Goal: Information Seeking & Learning: Check status

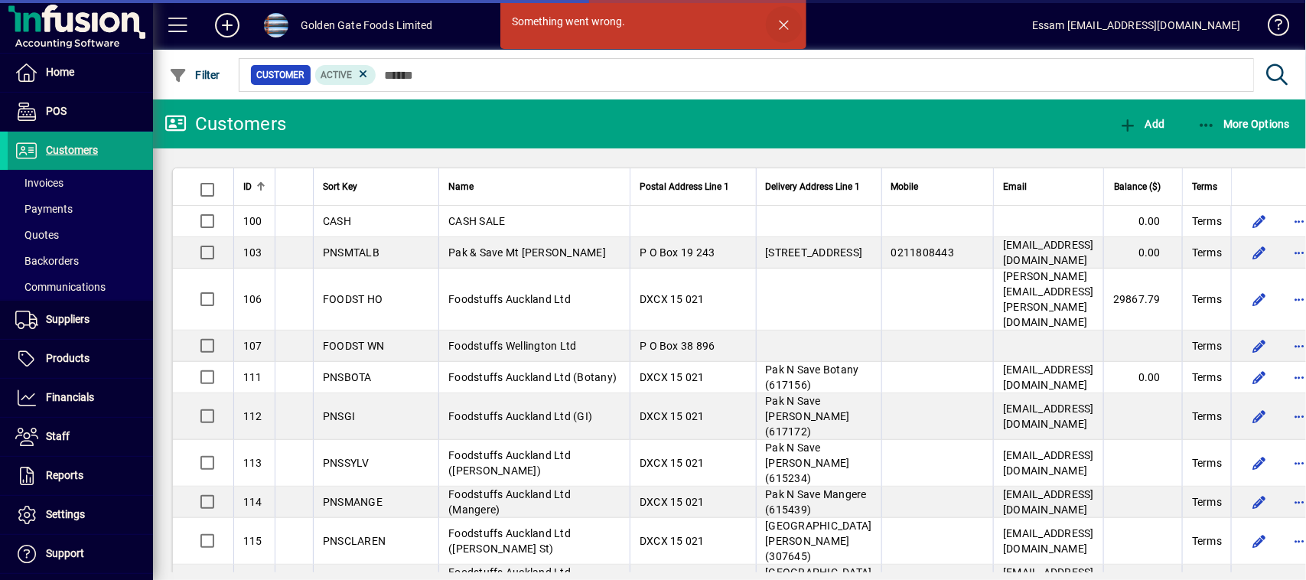
click at [782, 23] on span "button" at bounding box center [784, 24] width 37 height 37
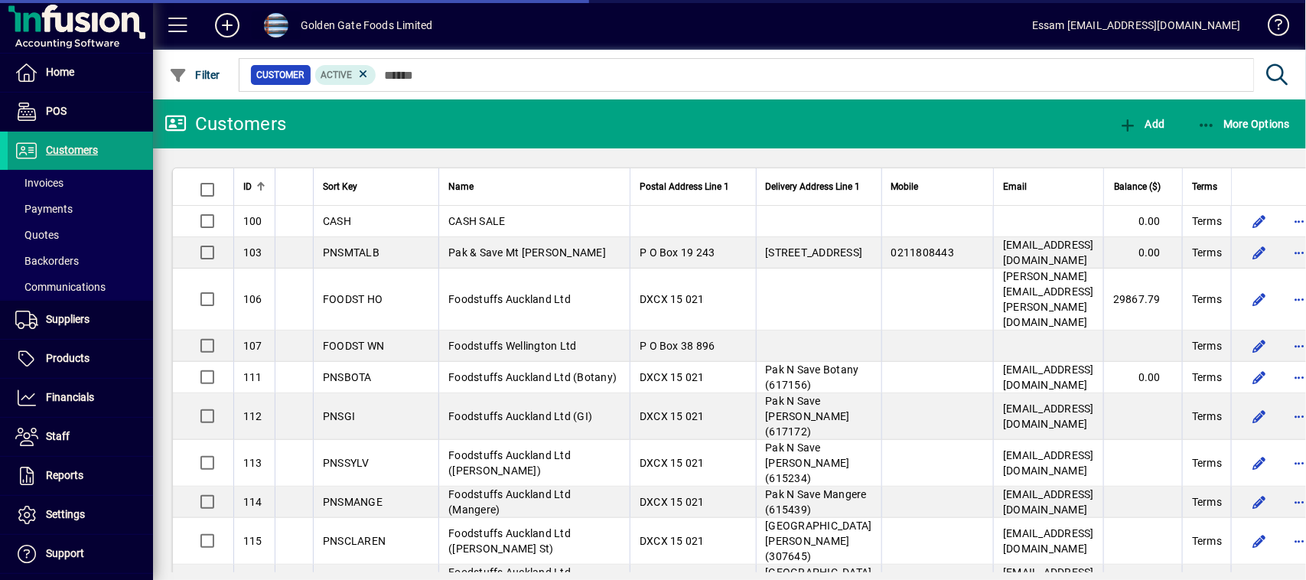
click at [287, 20] on span at bounding box center [276, 25] width 24 height 24
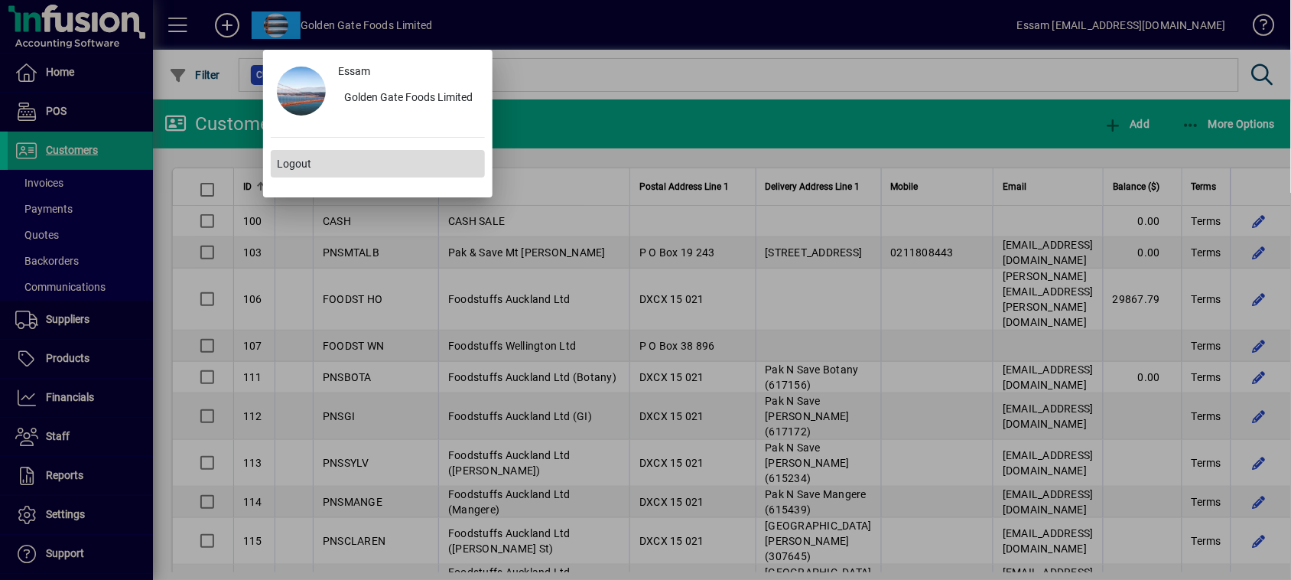
click at [289, 164] on span "Logout" at bounding box center [294, 164] width 34 height 16
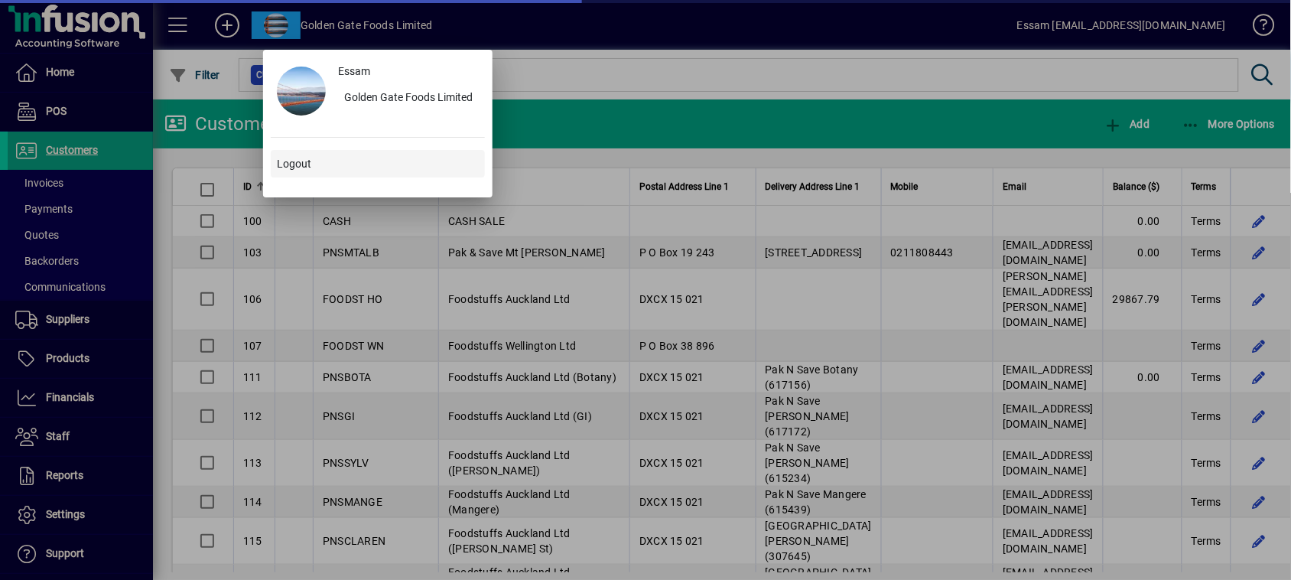
click at [288, 157] on span "Logout" at bounding box center [294, 164] width 34 height 16
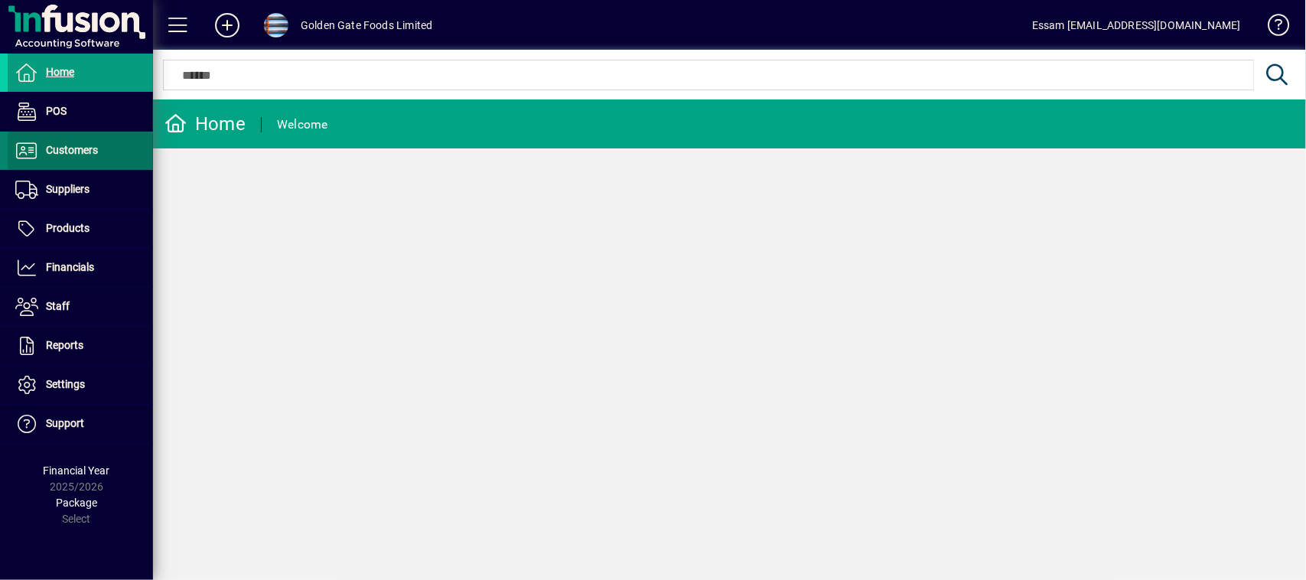
click at [90, 154] on span "Customers" at bounding box center [72, 150] width 52 height 12
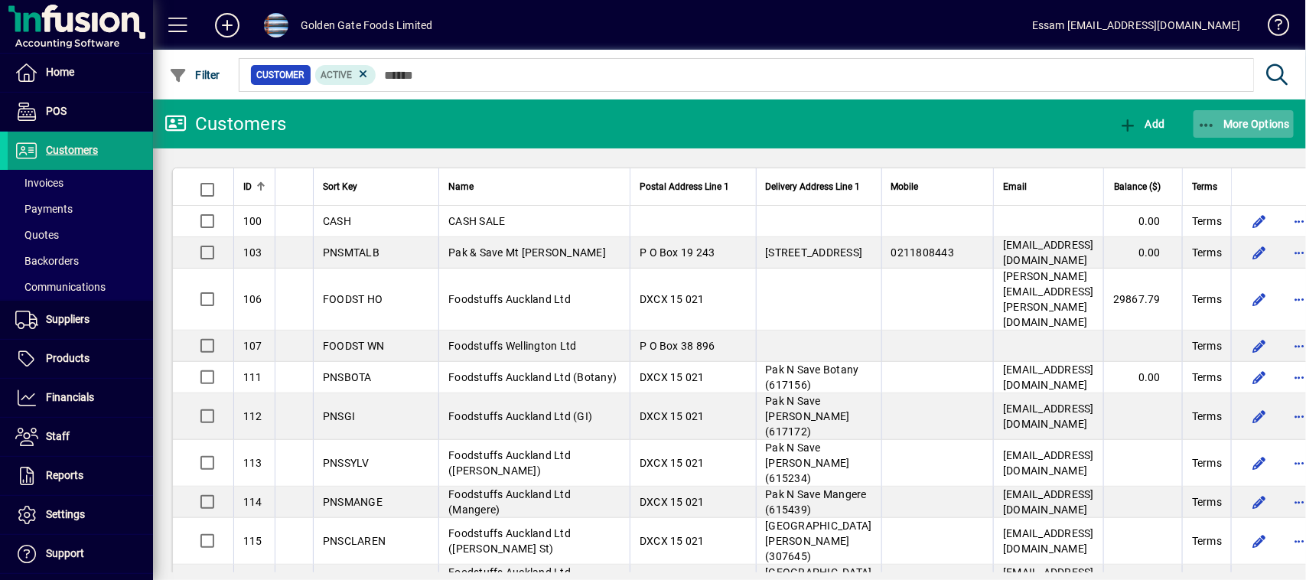
click at [1259, 123] on span "More Options" at bounding box center [1243, 124] width 93 height 12
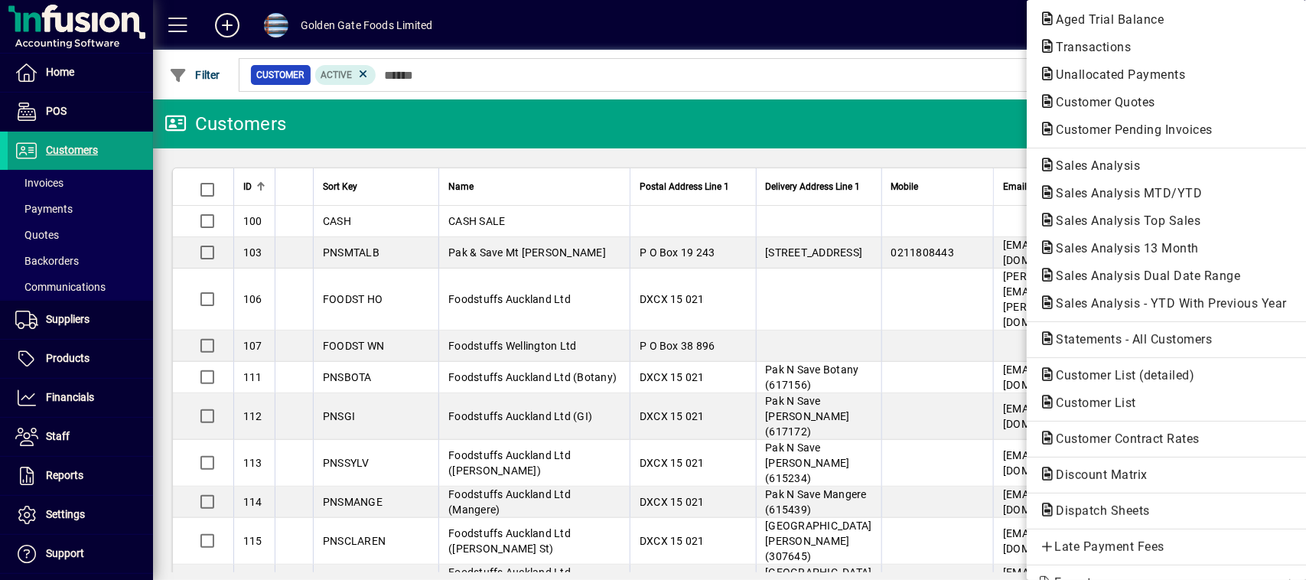
click at [73, 399] on div at bounding box center [653, 290] width 1306 height 580
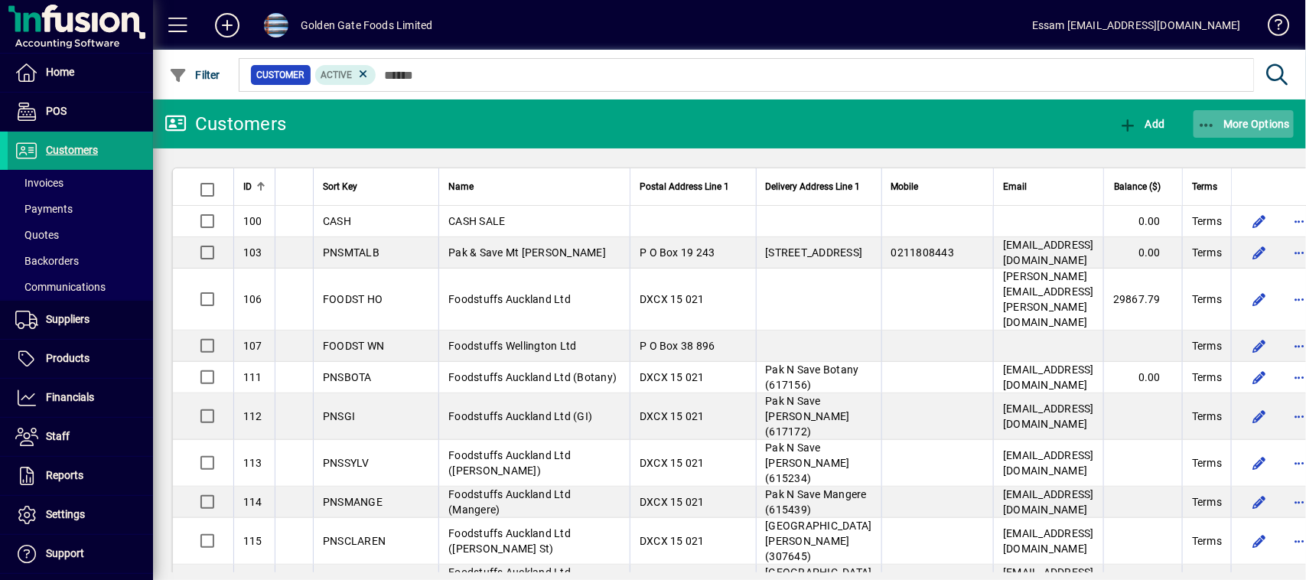
click at [1249, 121] on span "More Options" at bounding box center [1243, 124] width 93 height 12
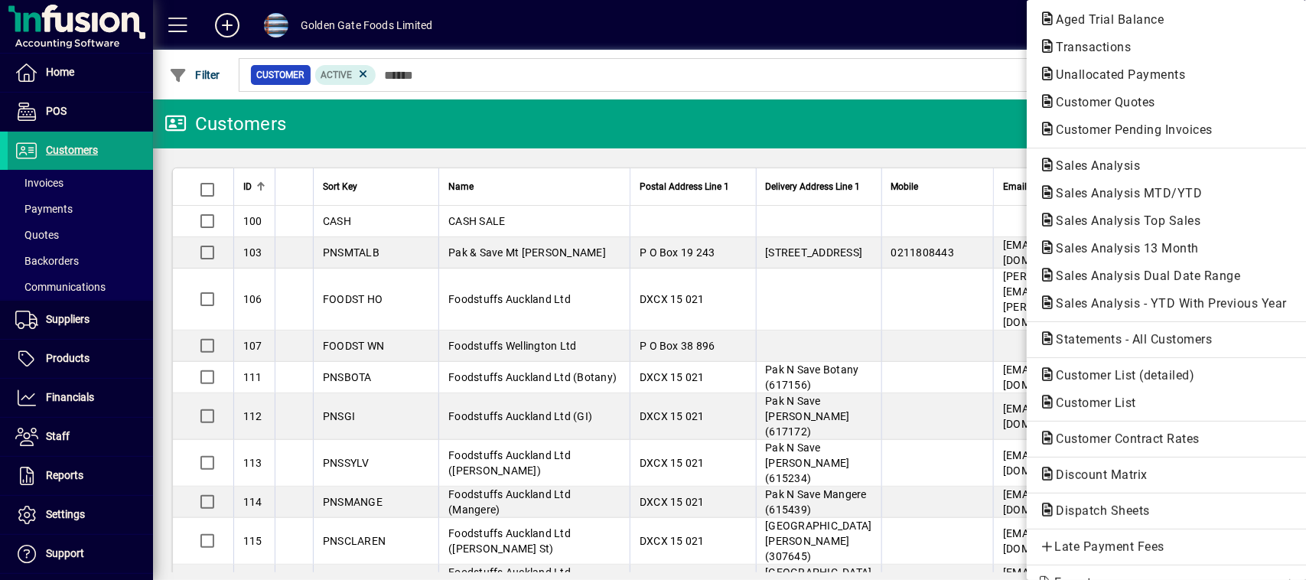
click at [67, 399] on div at bounding box center [653, 290] width 1306 height 580
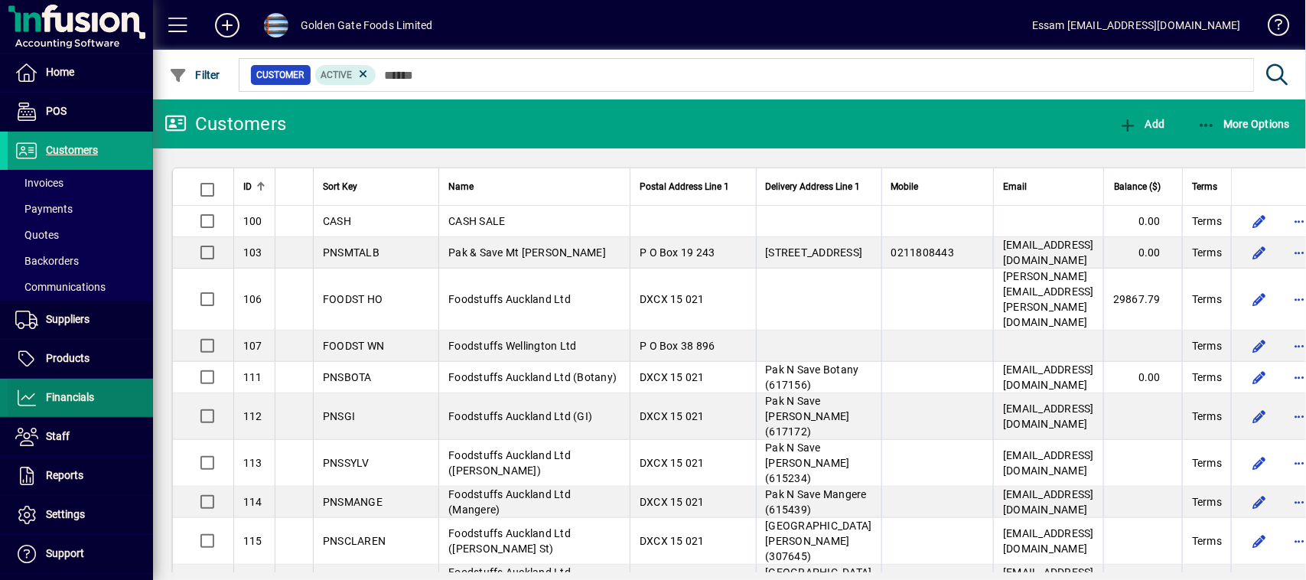
click at [70, 396] on span "Financials" at bounding box center [70, 397] width 48 height 12
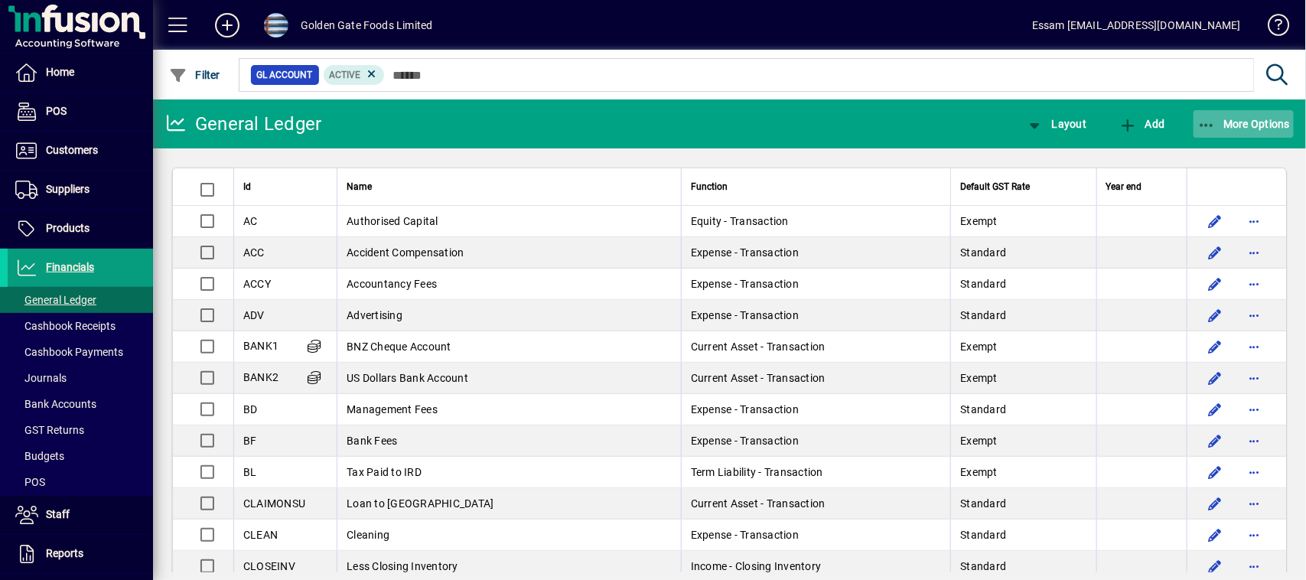
click at [1275, 130] on span "button" at bounding box center [1243, 124] width 101 height 37
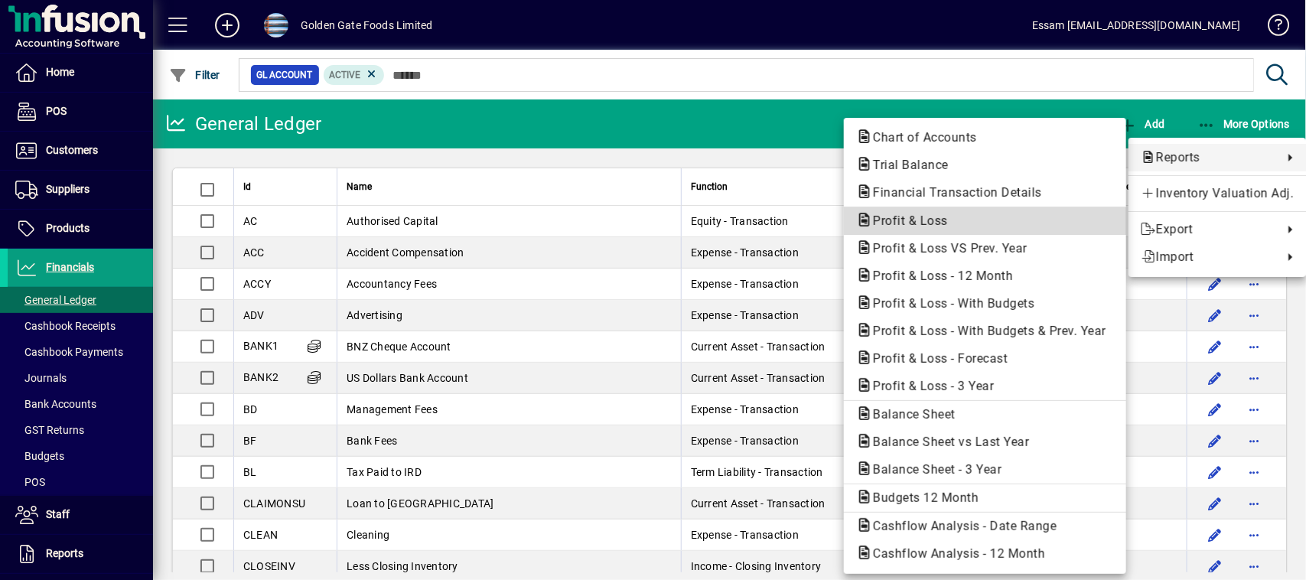
click at [907, 215] on span "Profit & Loss" at bounding box center [905, 220] width 99 height 15
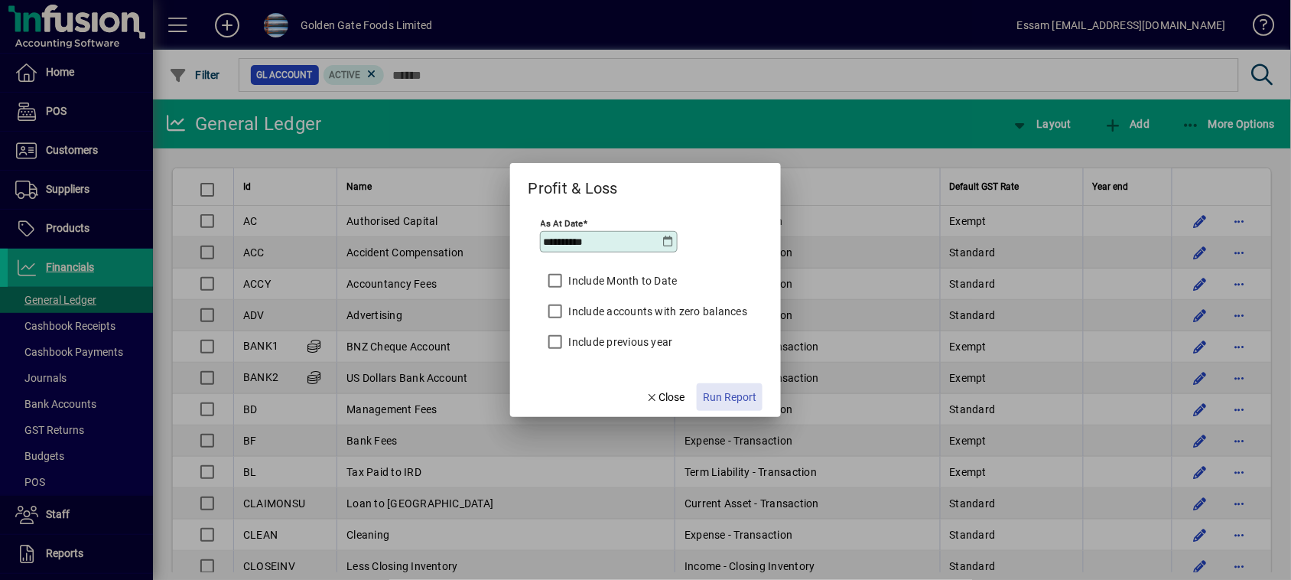
click at [738, 400] on span "Run Report" at bounding box center [730, 397] width 54 height 16
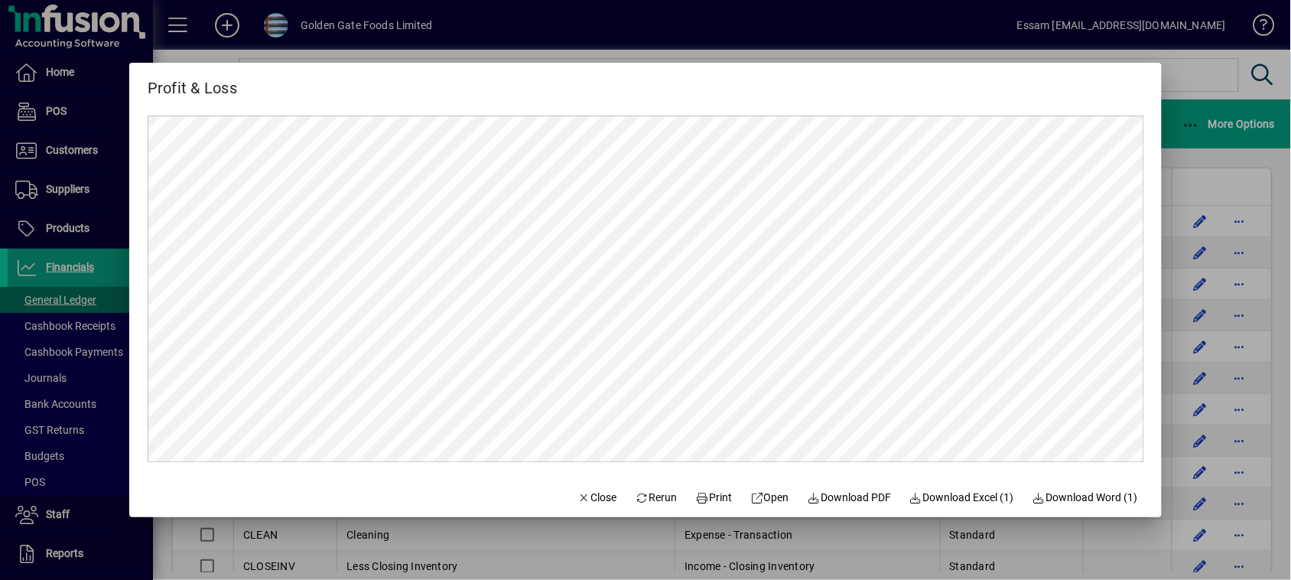
click at [1200, 73] on div at bounding box center [645, 290] width 1291 height 580
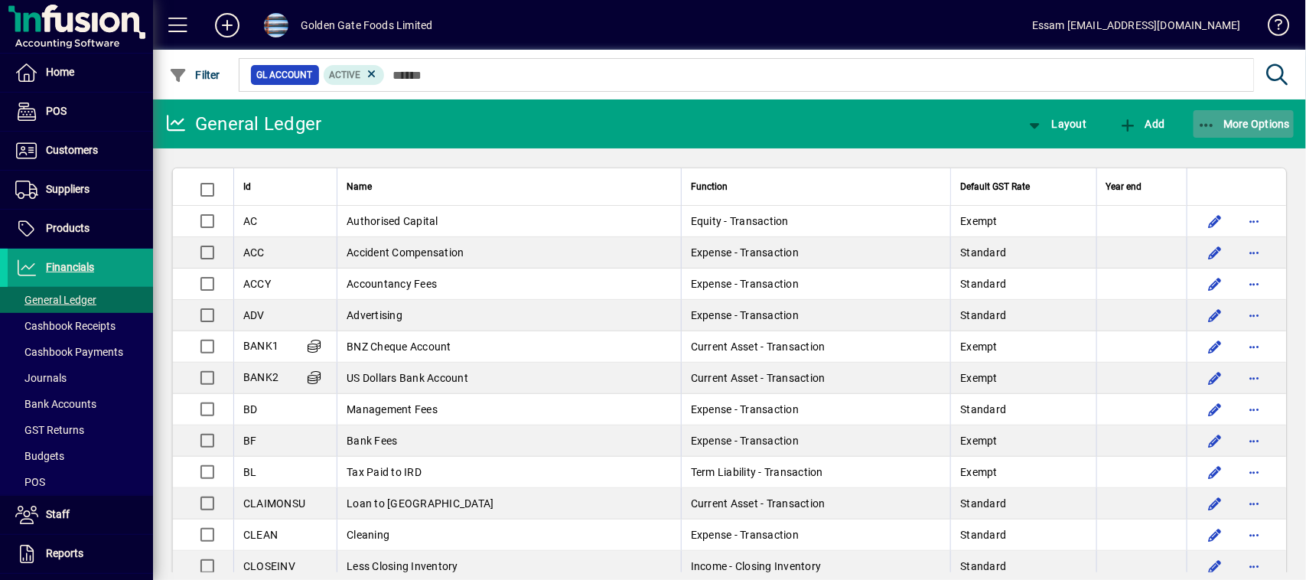
click at [1255, 129] on span "More Options" at bounding box center [1243, 124] width 93 height 12
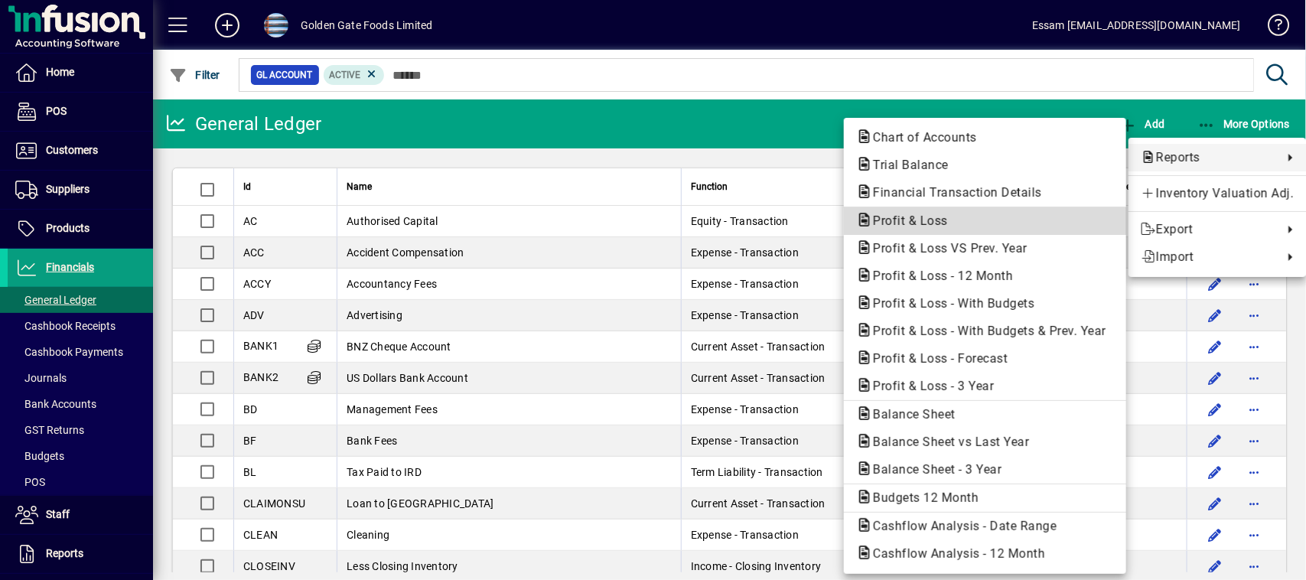
click at [907, 216] on span "Profit & Loss" at bounding box center [905, 220] width 99 height 15
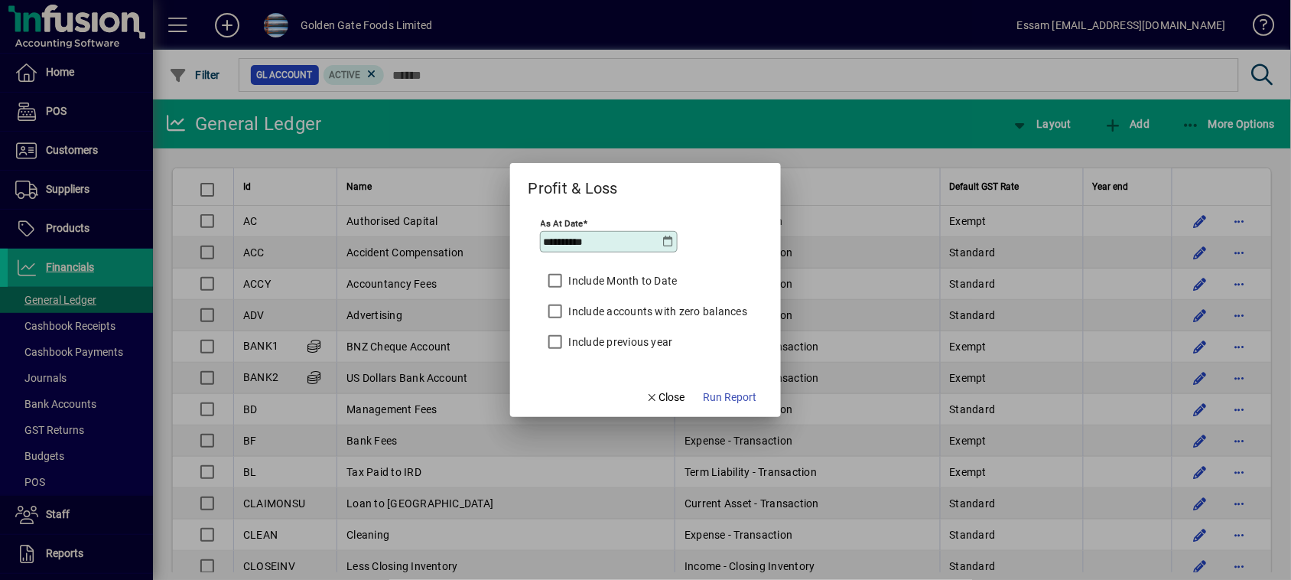
click at [548, 241] on input "**********" at bounding box center [603, 242] width 119 height 12
click at [601, 242] on input "**********" at bounding box center [603, 242] width 119 height 12
type input "**********"
click at [741, 396] on span "Run Report" at bounding box center [730, 397] width 54 height 16
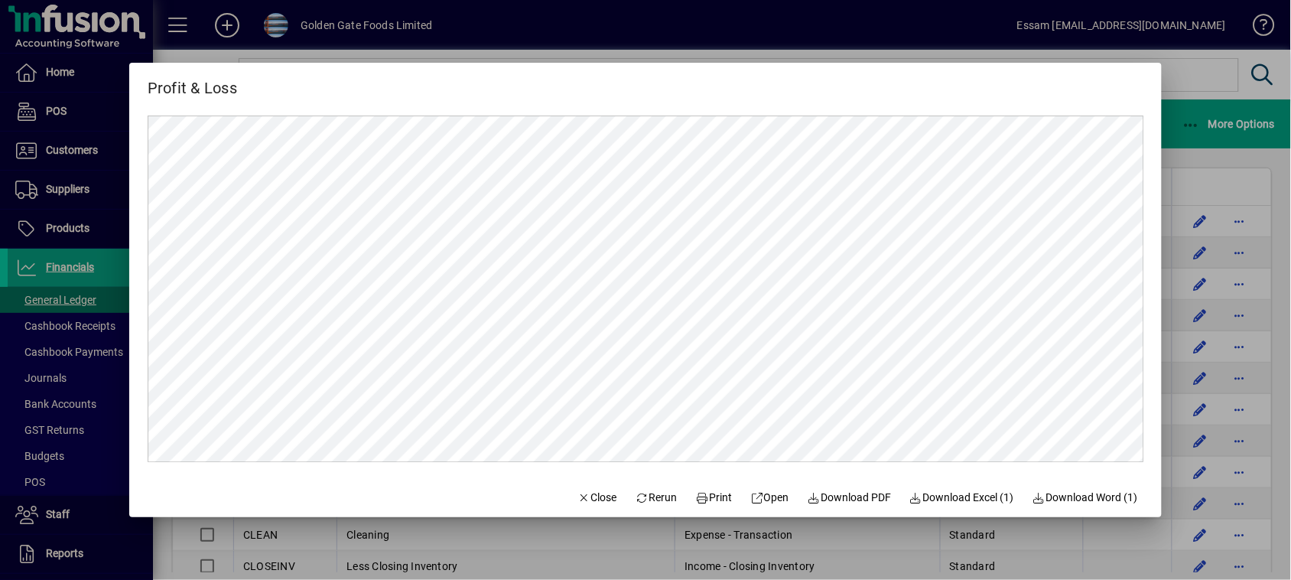
click at [1191, 77] on div at bounding box center [645, 290] width 1291 height 580
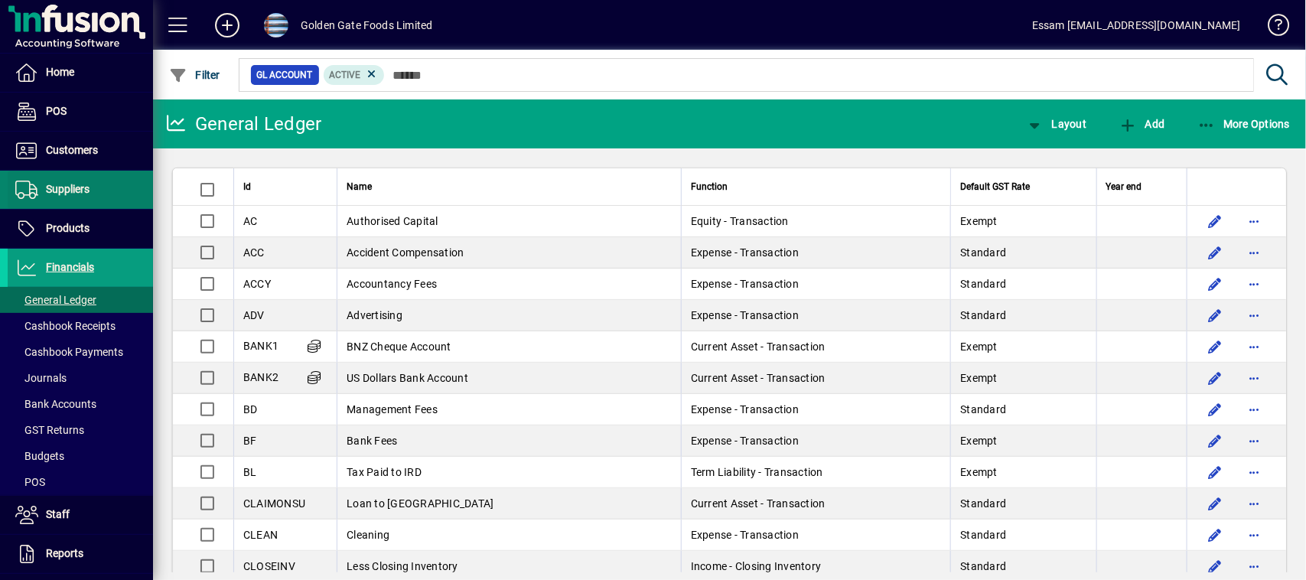
click at [69, 184] on span "Suppliers" at bounding box center [68, 189] width 44 height 12
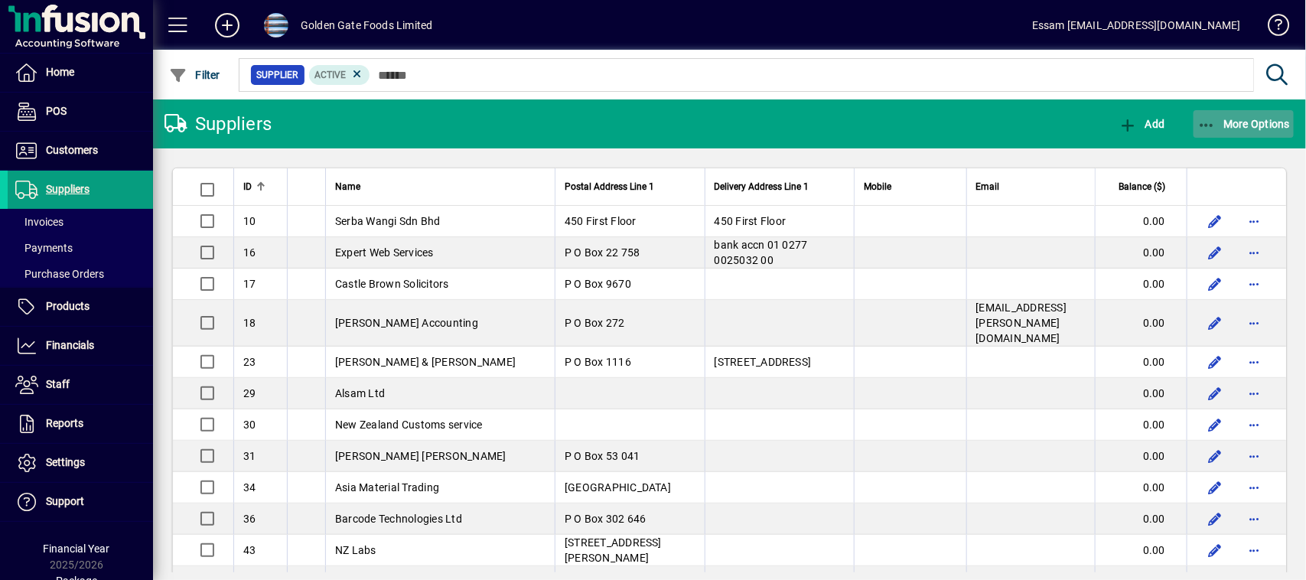
click at [1257, 125] on span "More Options" at bounding box center [1243, 124] width 93 height 12
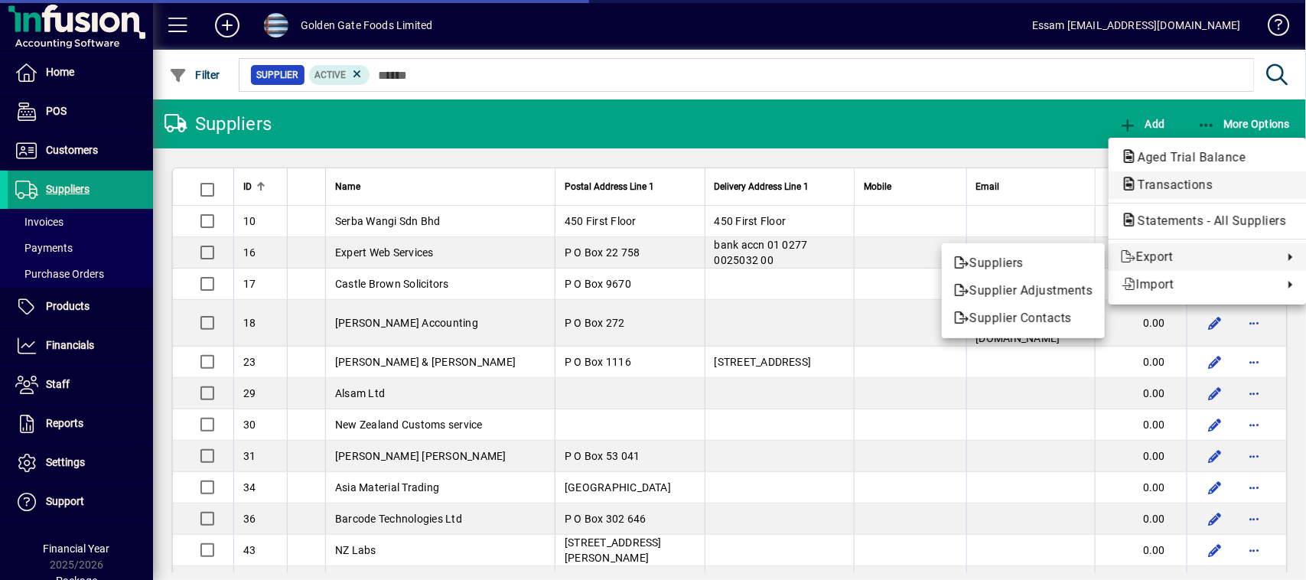
click at [1183, 181] on span "Transactions" at bounding box center [1170, 184] width 99 height 15
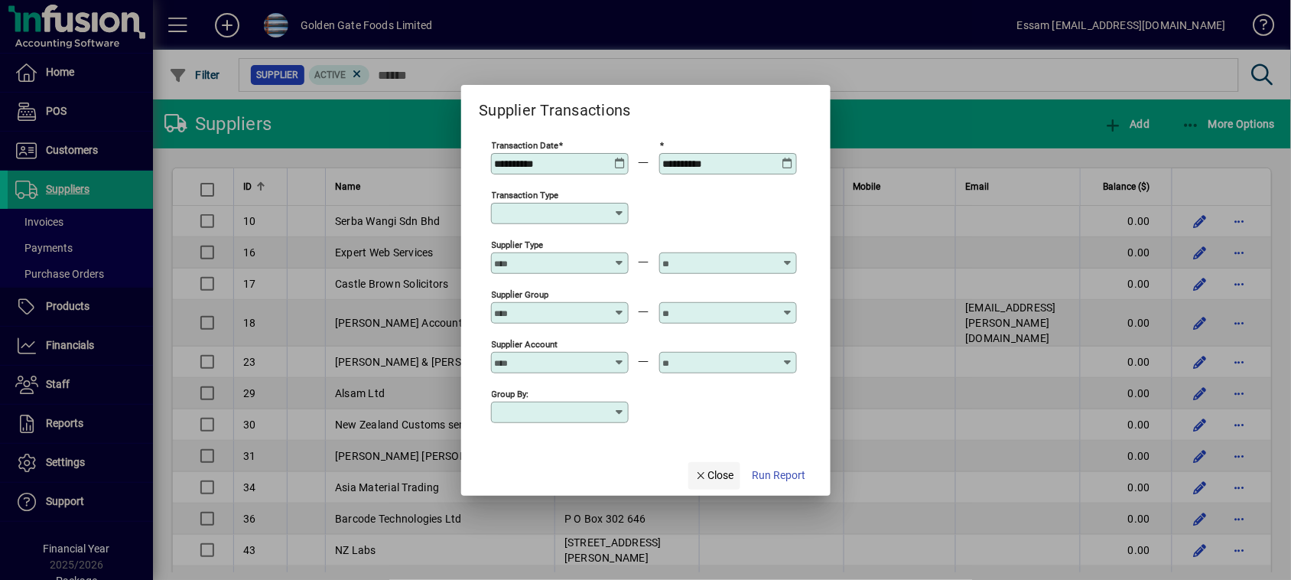
click at [721, 470] on span "Close" at bounding box center [715, 475] width 40 height 16
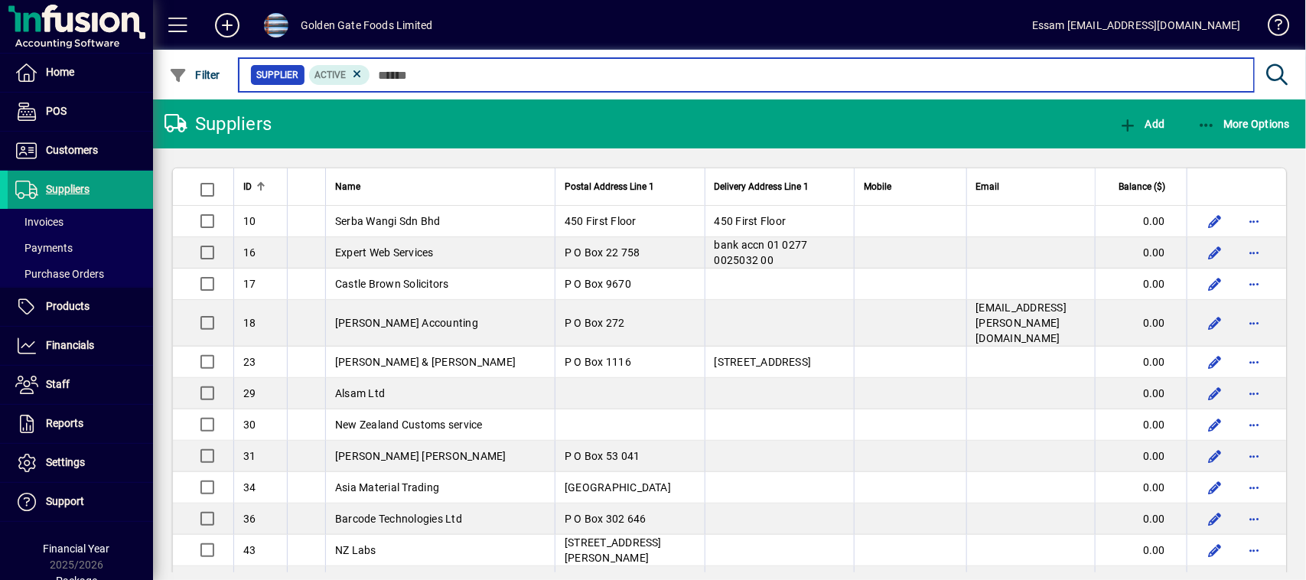
click at [379, 73] on input "text" at bounding box center [805, 74] width 871 height 21
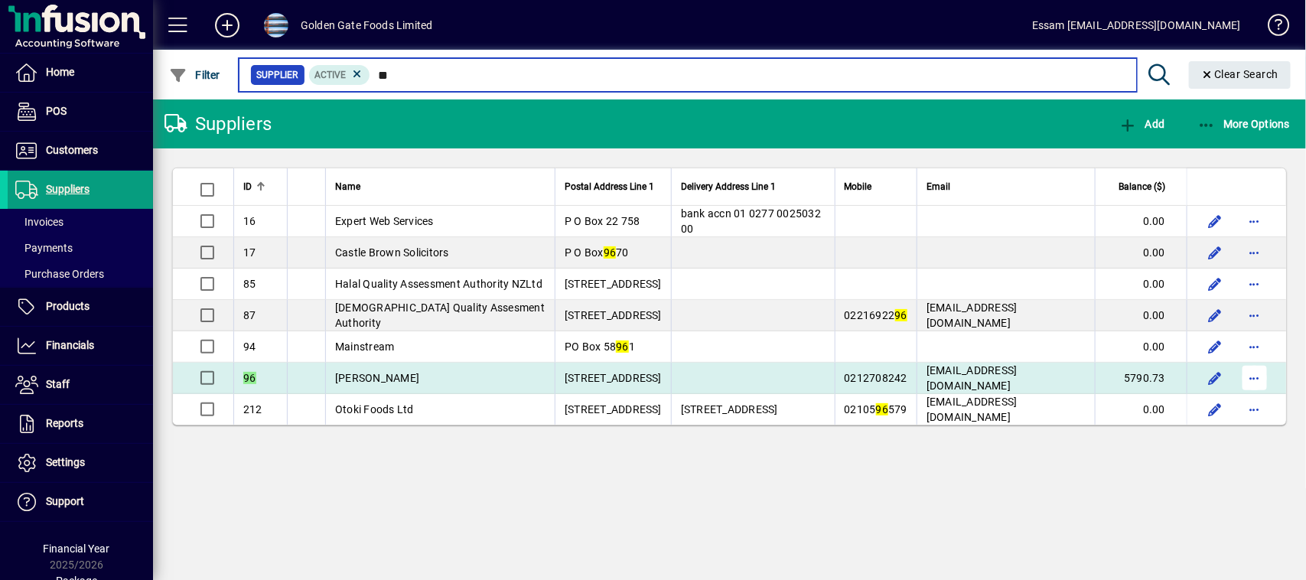
type input "**"
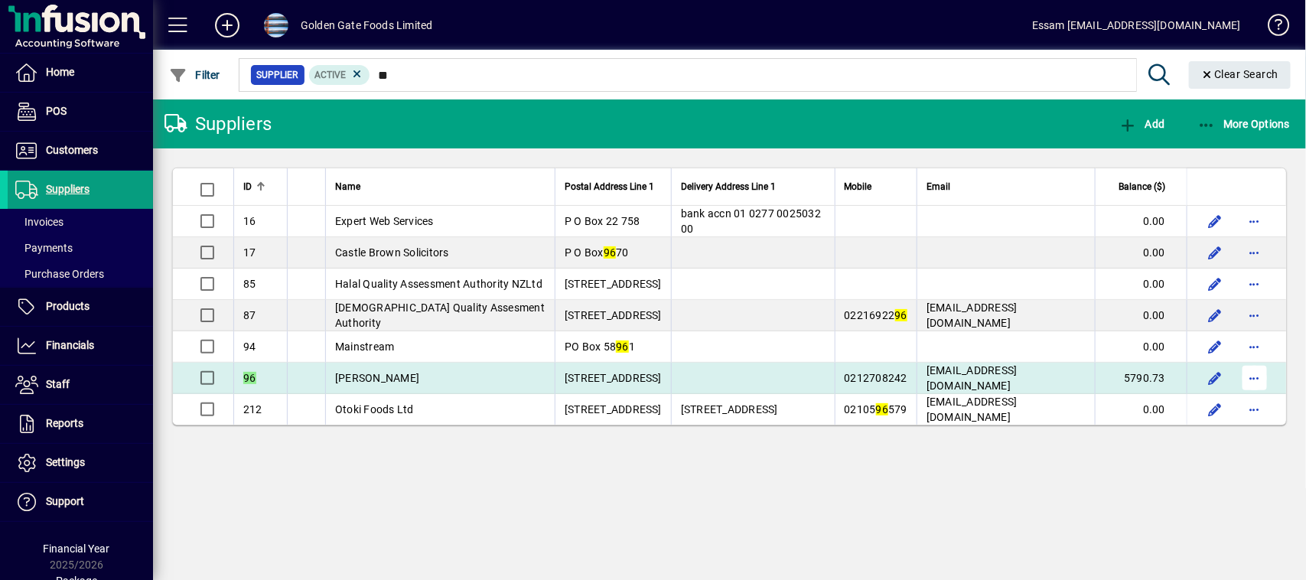
click at [1252, 379] on span "button" at bounding box center [1254, 378] width 37 height 37
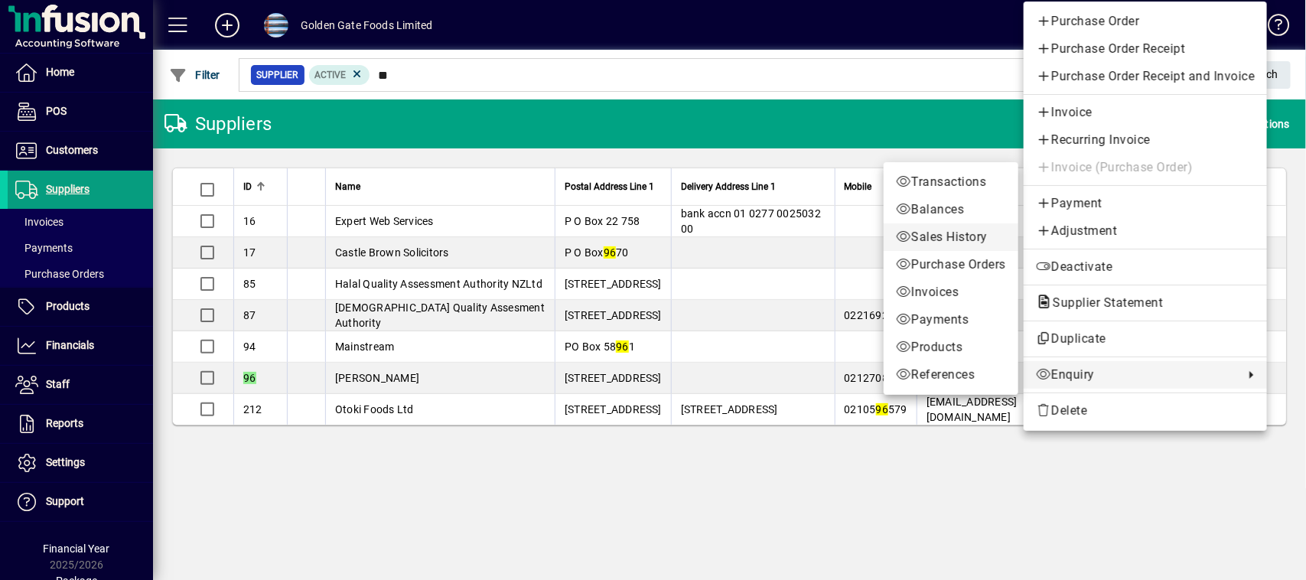
click at [932, 232] on span "Sales History" at bounding box center [951, 237] width 110 height 18
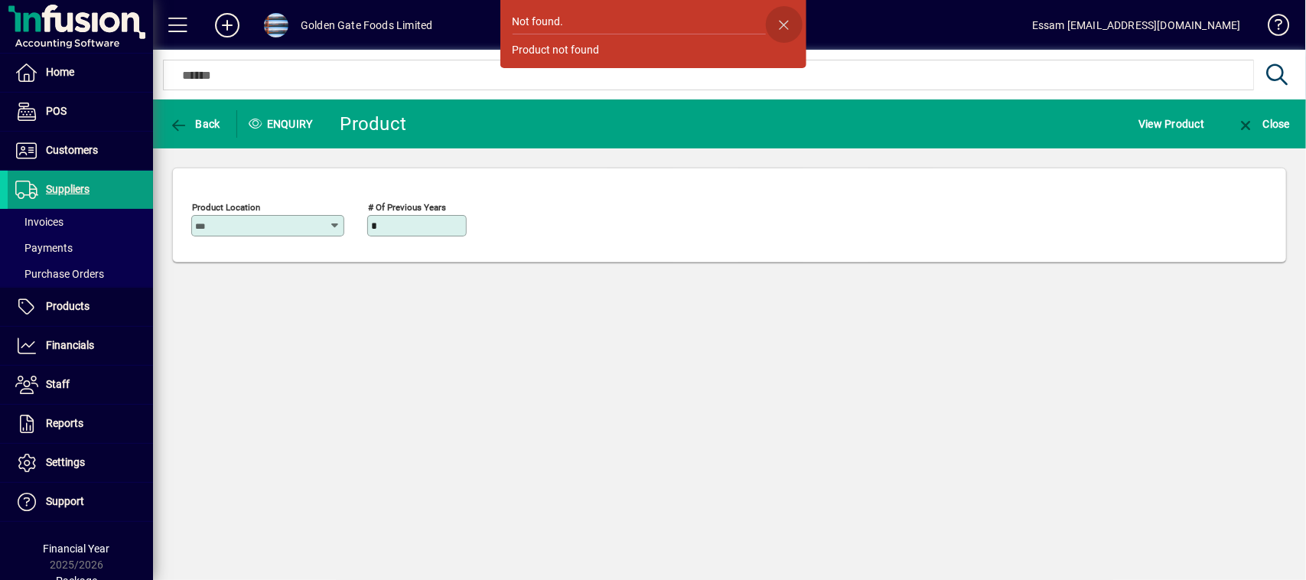
click at [782, 21] on span "button" at bounding box center [784, 24] width 37 height 37
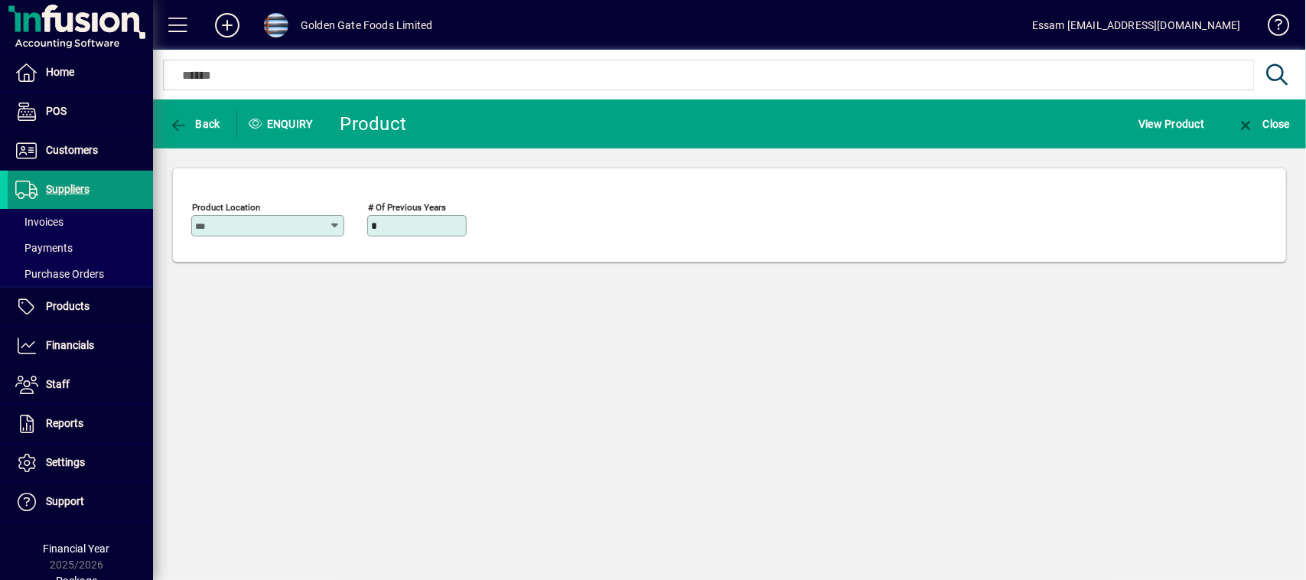
click at [70, 188] on span "Suppliers" at bounding box center [68, 189] width 44 height 12
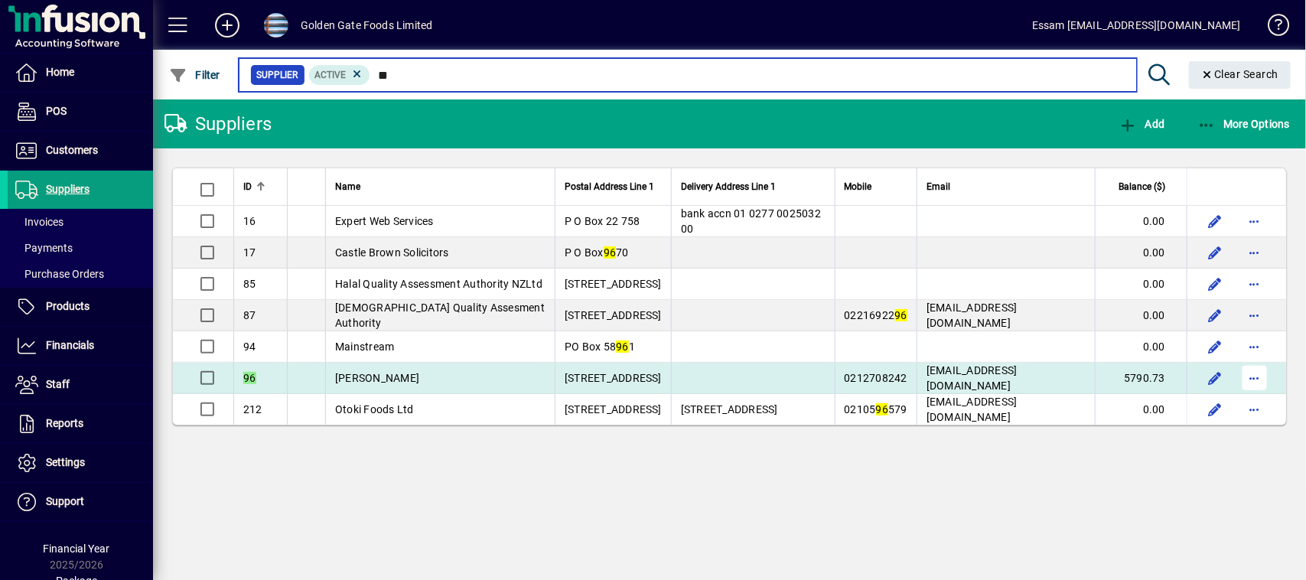
type input "**"
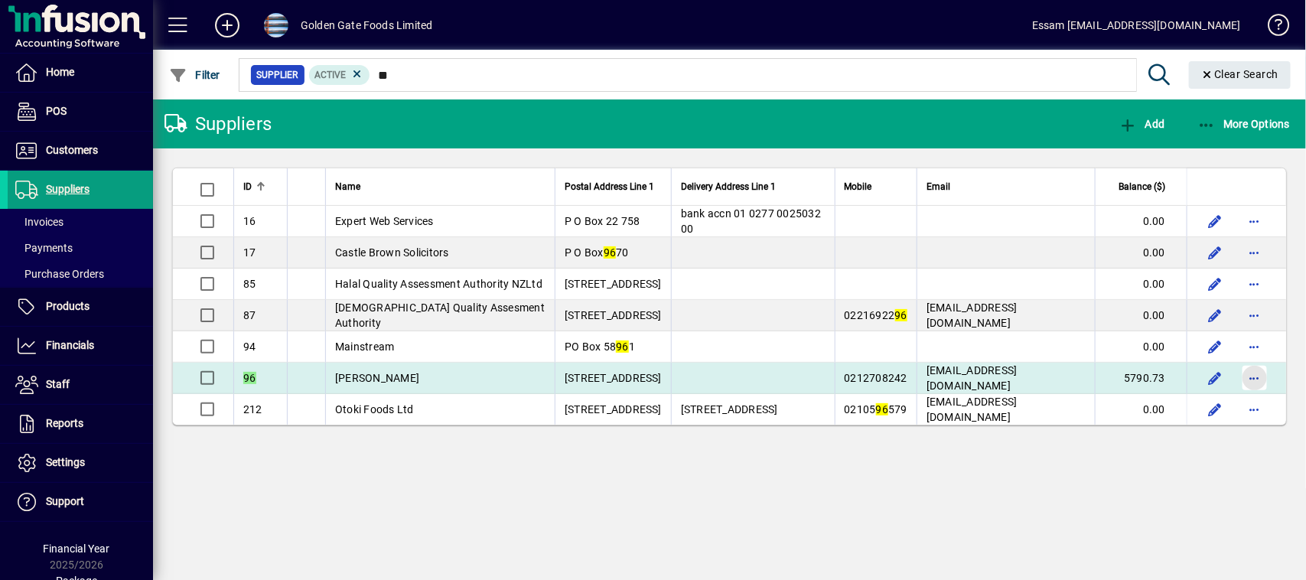
click at [1255, 377] on span "button" at bounding box center [1254, 378] width 37 height 37
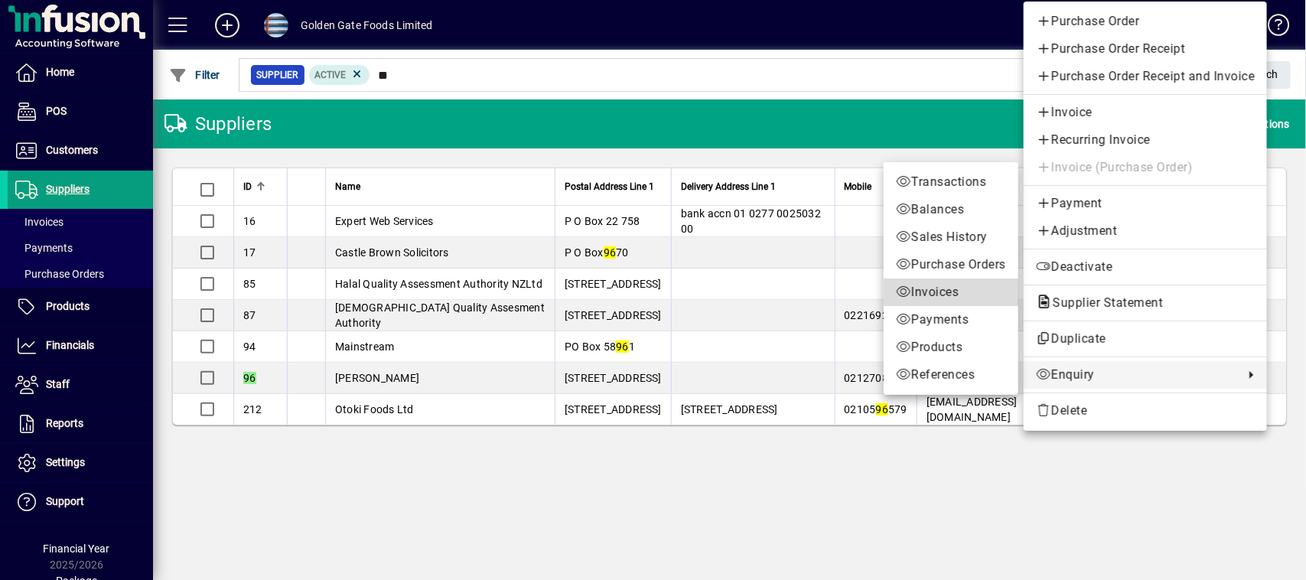
click at [933, 289] on span "Invoices" at bounding box center [951, 292] width 110 height 18
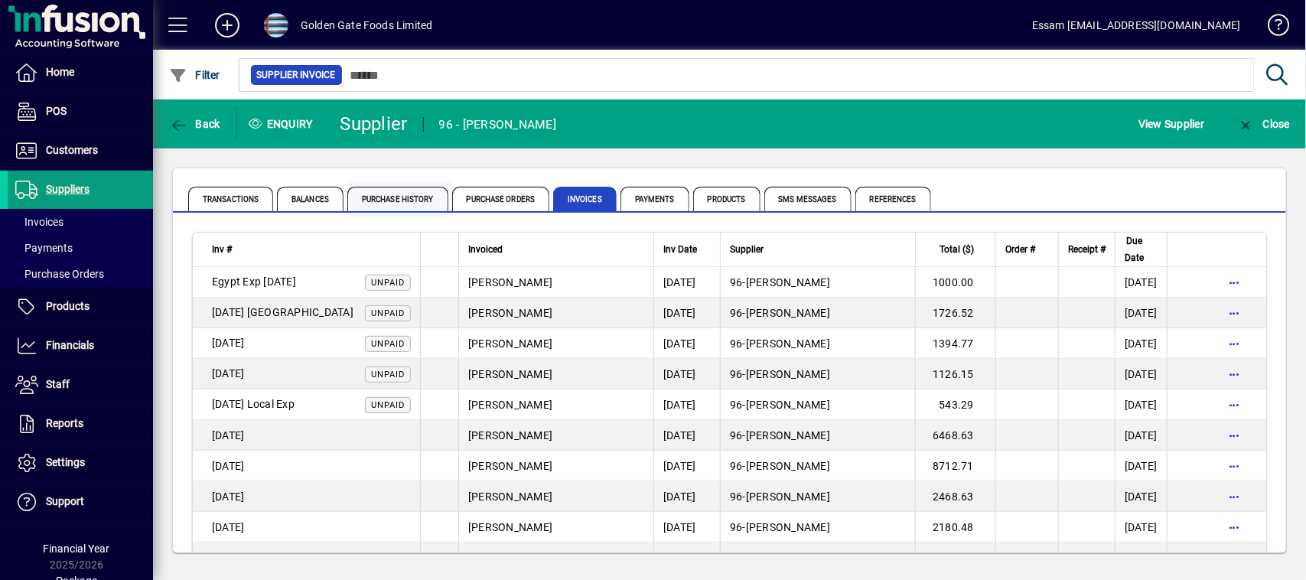
click at [379, 200] on span "Purchase History" at bounding box center [397, 199] width 101 height 24
